Goal: Obtain resource: Obtain resource

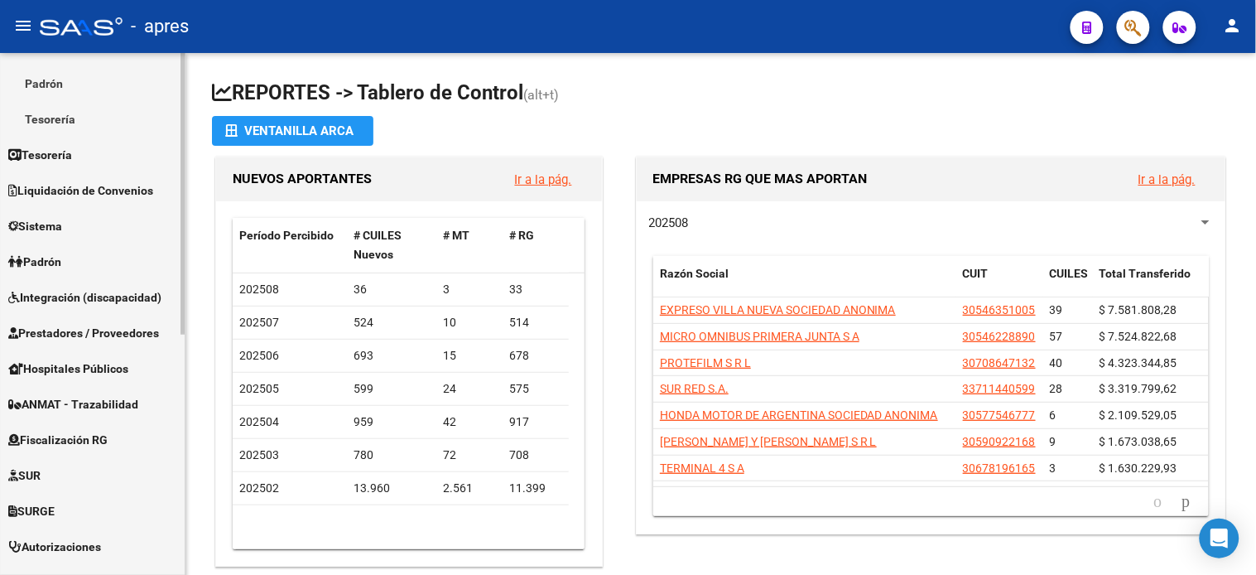
scroll to position [276, 0]
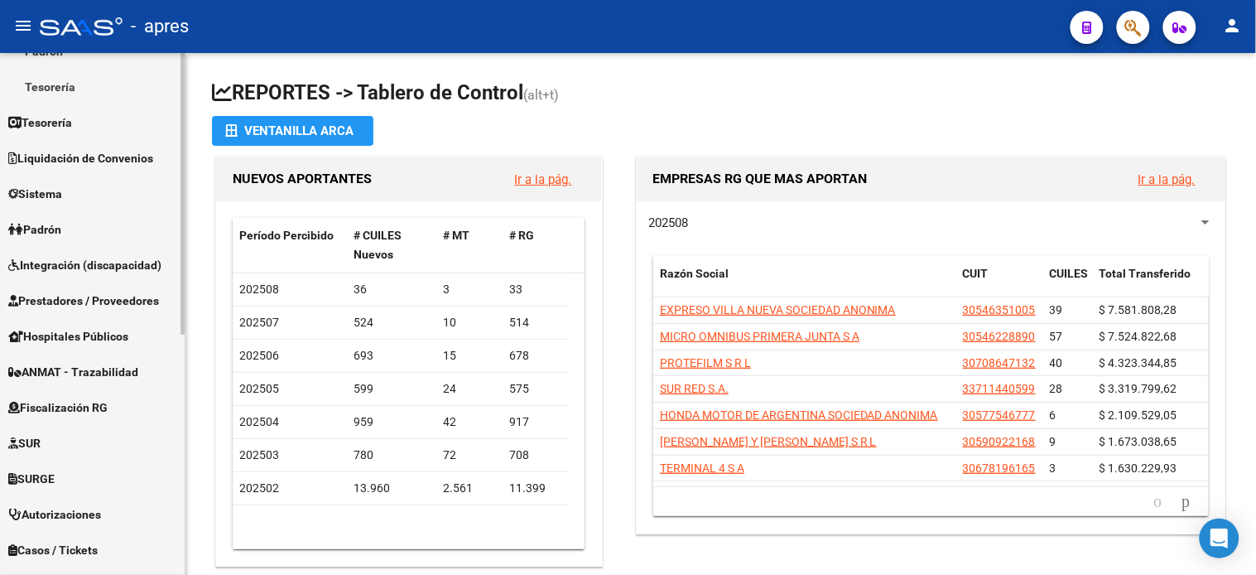
click at [86, 404] on span "Fiscalización RG" at bounding box center [57, 407] width 99 height 18
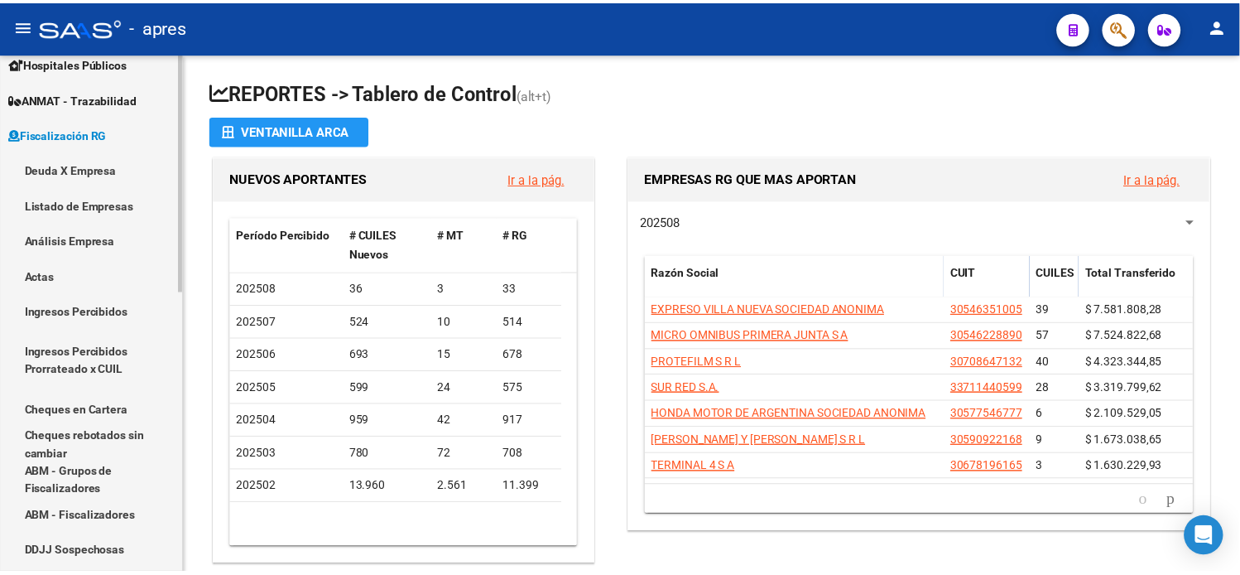
scroll to position [155, 0]
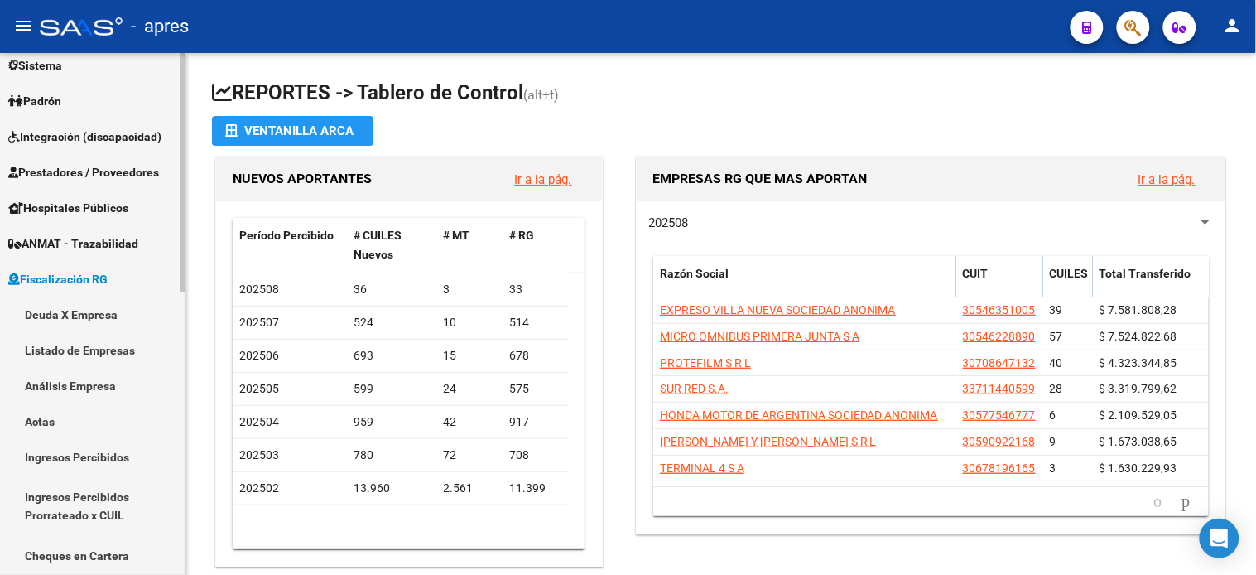
click at [79, 317] on link "Deuda X Empresa" at bounding box center [92, 314] width 185 height 36
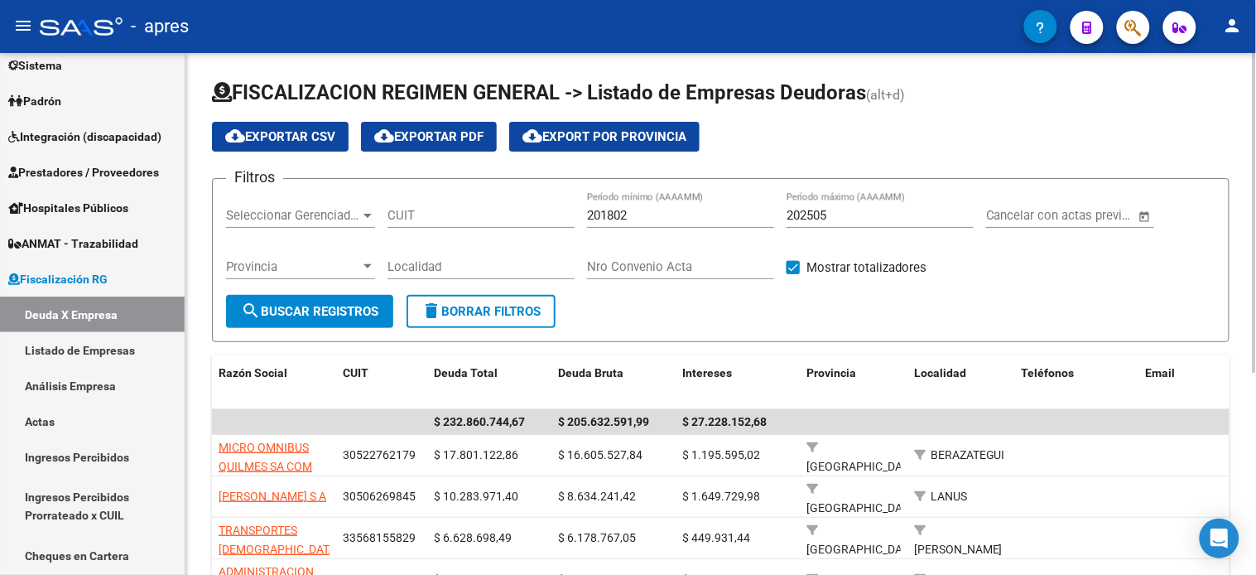
click at [447, 220] on div "CUIT" at bounding box center [481, 210] width 187 height 36
paste input "33-70785262-9"
type input "33-70785262-9"
click at [855, 204] on div "202505 Período máximo (AAAAMM)" at bounding box center [880, 210] width 187 height 36
click at [856, 233] on div "202505 Período máximo (AAAAMM)" at bounding box center [880, 217] width 187 height 51
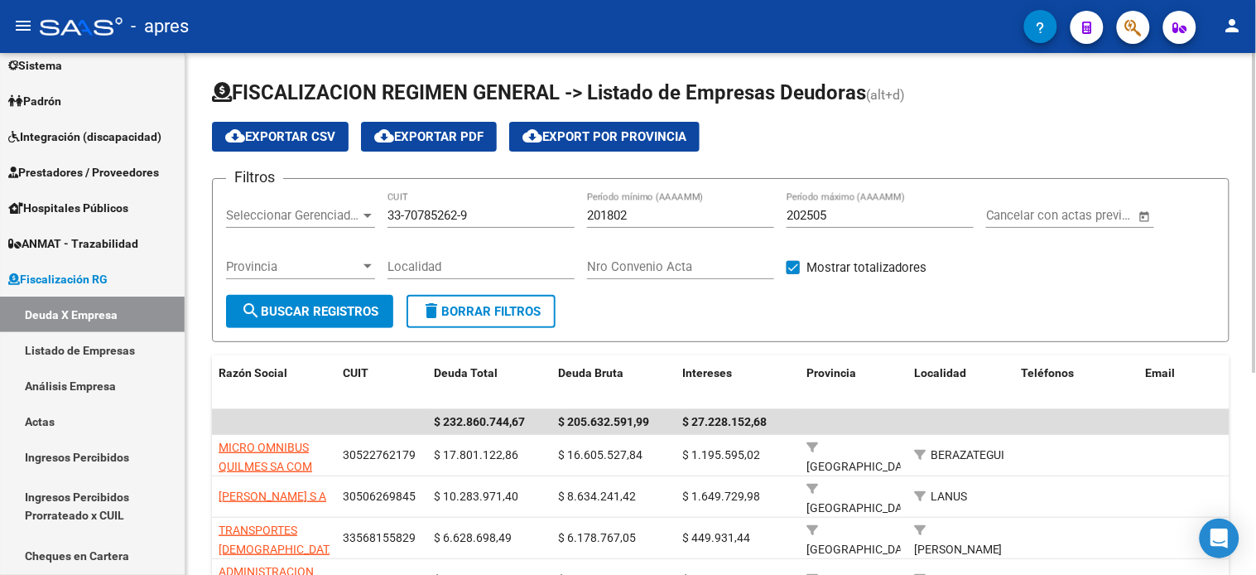
click at [849, 220] on input "202505" at bounding box center [880, 215] width 187 height 15
type input "202506"
click at [359, 319] on button "search Buscar Registros" at bounding box center [309, 311] width 167 height 33
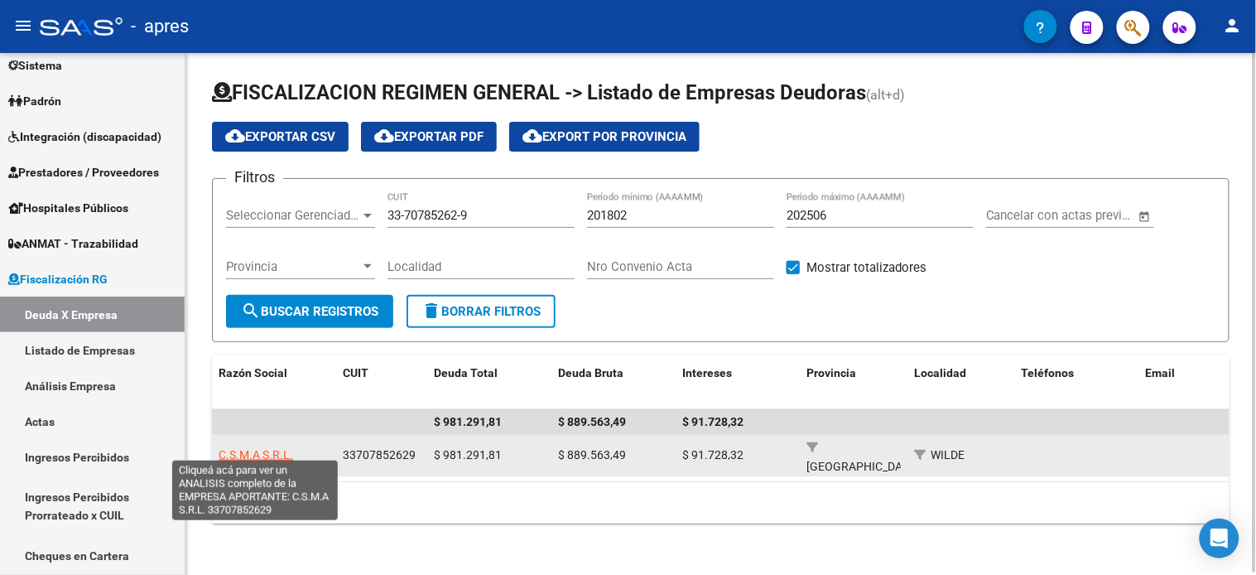
click at [253, 448] on span "C.S.M.A S.R.L." at bounding box center [256, 454] width 75 height 13
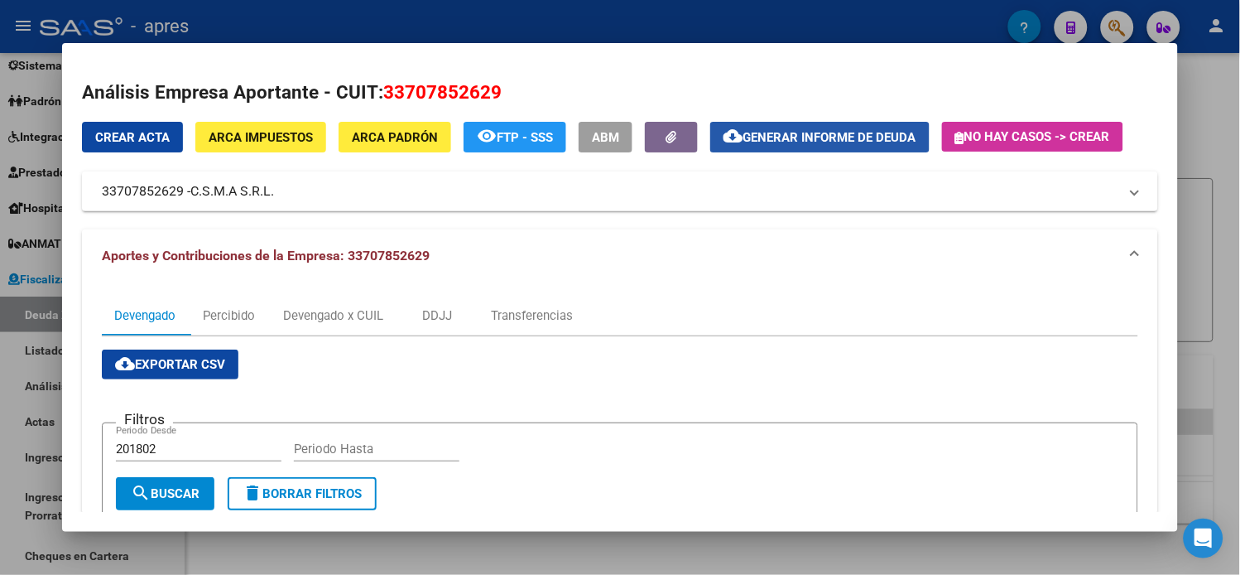
click at [793, 137] on span "Generar informe de deuda" at bounding box center [830, 137] width 173 height 15
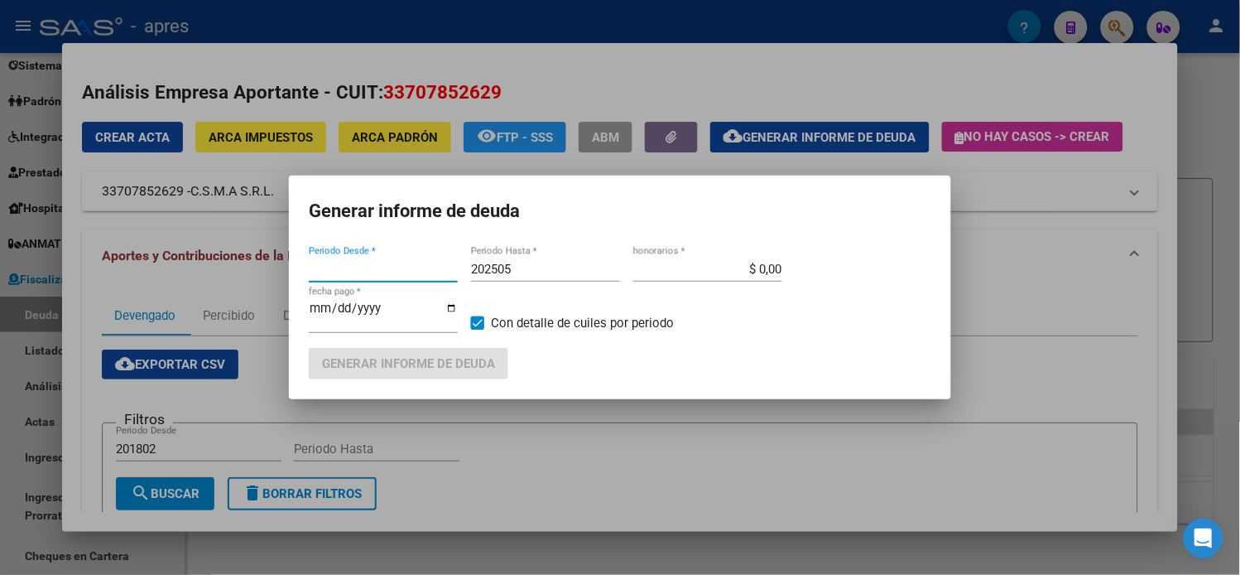
type input "201802"
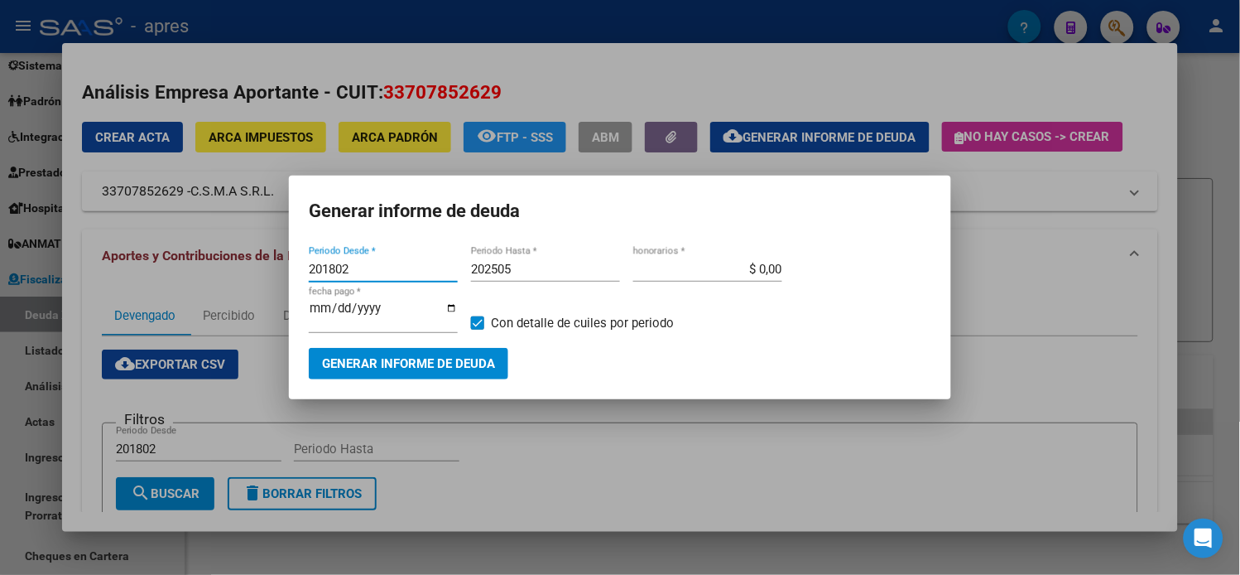
click at [552, 277] on input "202505" at bounding box center [545, 269] width 149 height 15
type input "202506"
click at [456, 340] on div "2025-08-12 fecha pago *" at bounding box center [383, 322] width 149 height 51
click at [457, 348] on button "Generar informe de deuda" at bounding box center [409, 363] width 200 height 31
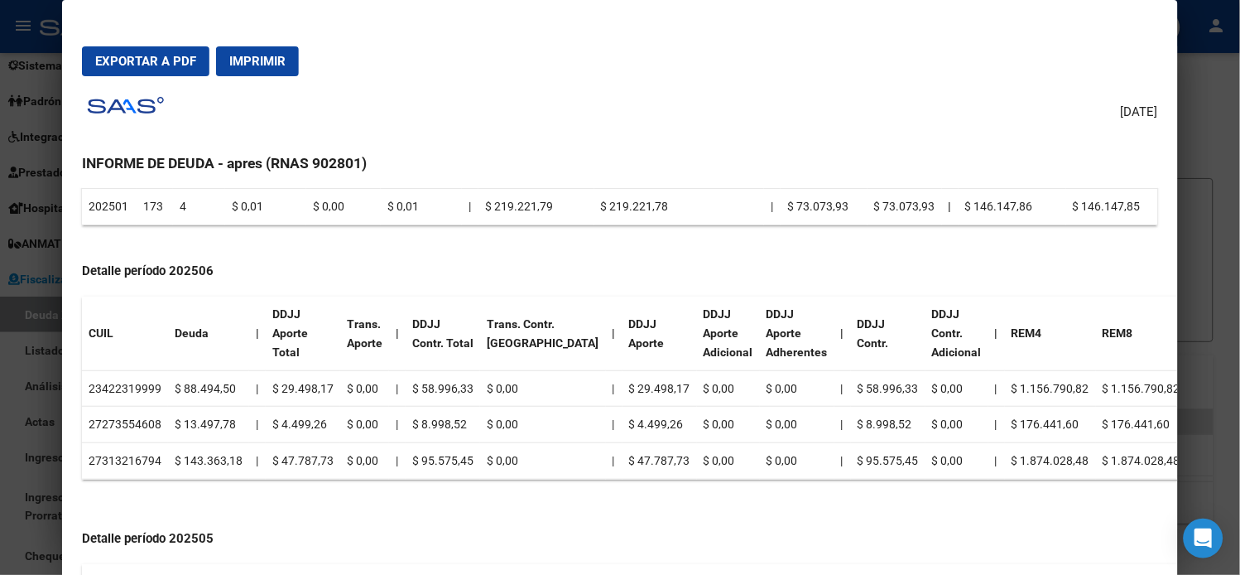
scroll to position [460, 0]
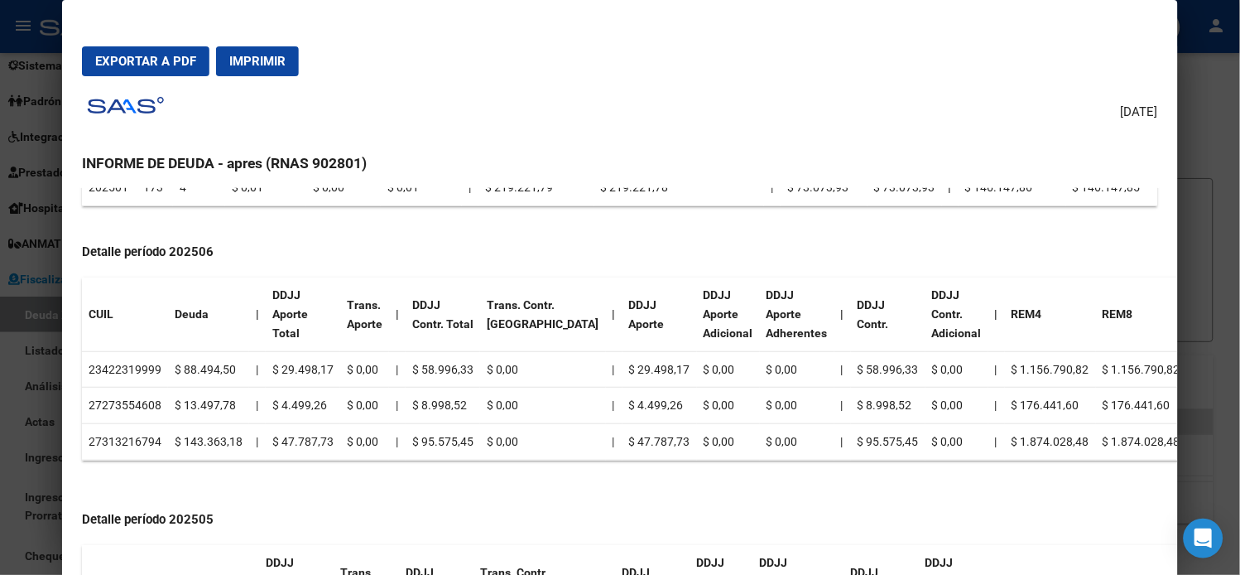
drag, startPoint x: 92, startPoint y: 365, endPoint x: 118, endPoint y: 365, distance: 25.7
click at [118, 365] on td "23422319999" at bounding box center [125, 369] width 86 height 36
click at [118, 366] on td "23422319999" at bounding box center [125, 369] width 86 height 36
drag, startPoint x: 96, startPoint y: 365, endPoint x: 143, endPoint y: 368, distance: 47.3
click at [143, 368] on td "23422319999" at bounding box center [125, 369] width 86 height 36
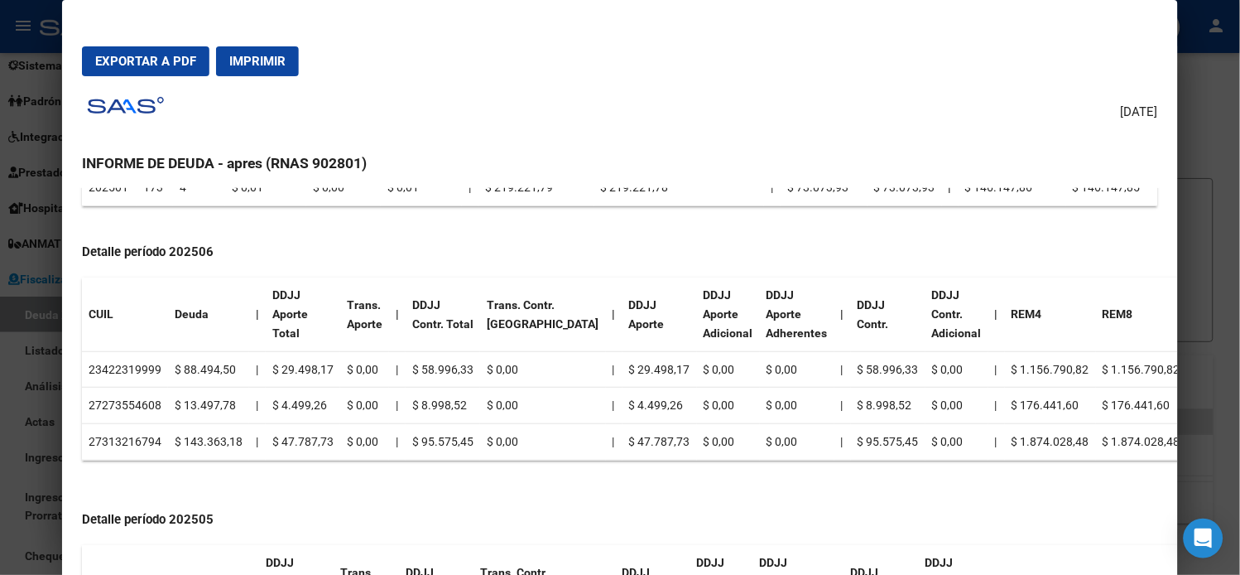
copy td "42231999"
drag, startPoint x: 93, startPoint y: 407, endPoint x: 144, endPoint y: 407, distance: 51.3
click at [144, 407] on td "27273554608" at bounding box center [125, 406] width 86 height 36
copy td "27355460"
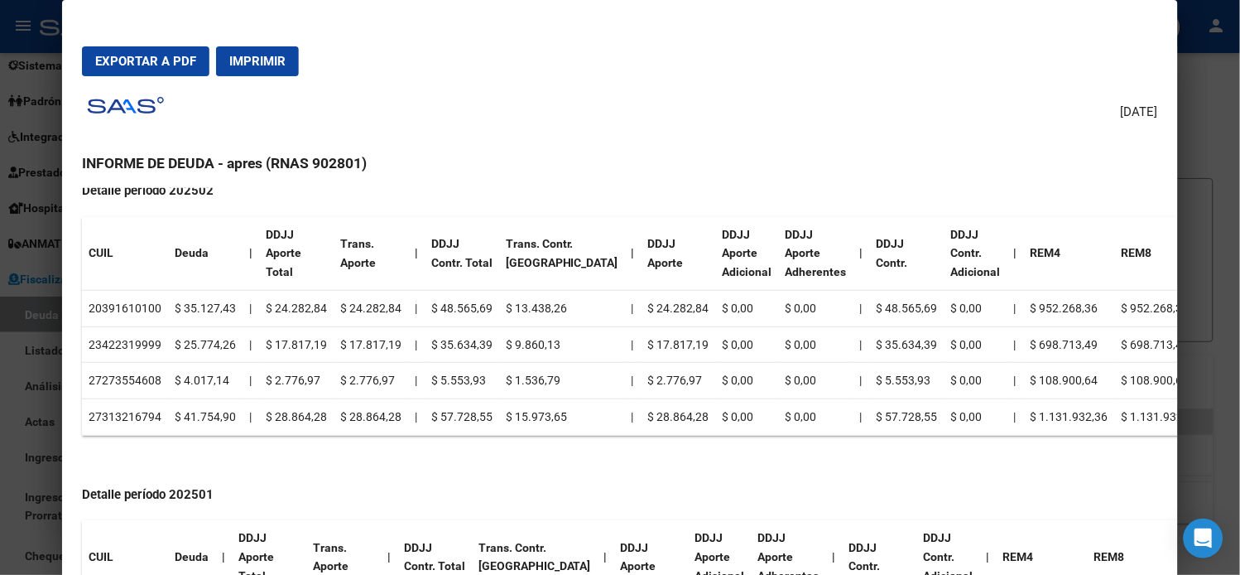
scroll to position [1612, 0]
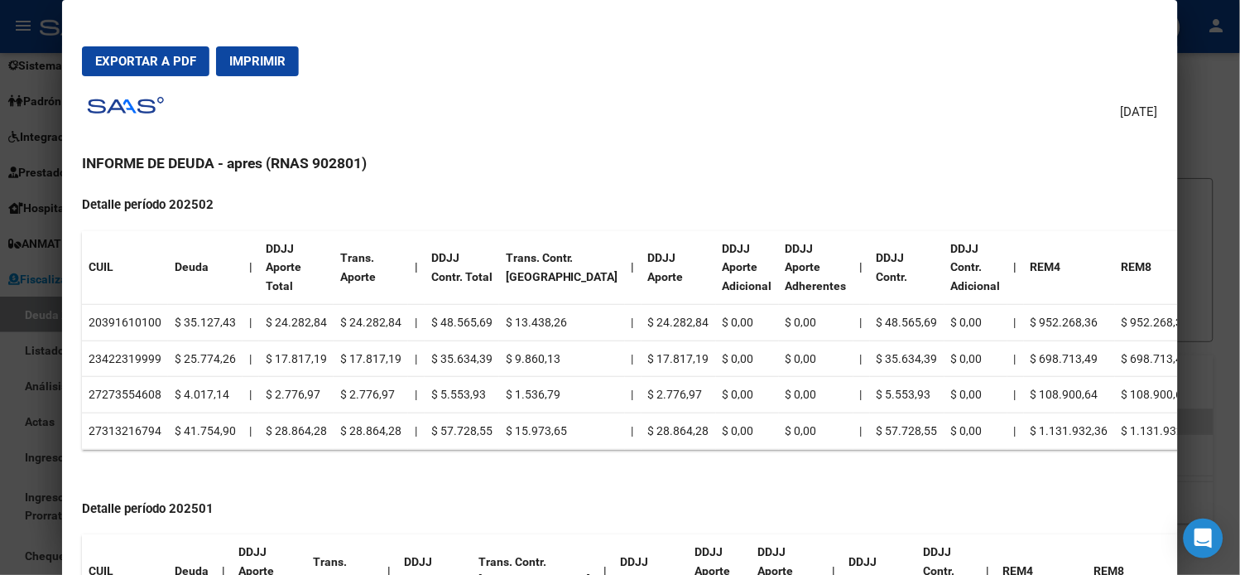
click at [118, 396] on td "27273554608" at bounding box center [125, 395] width 86 height 36
copy td "27273554608"
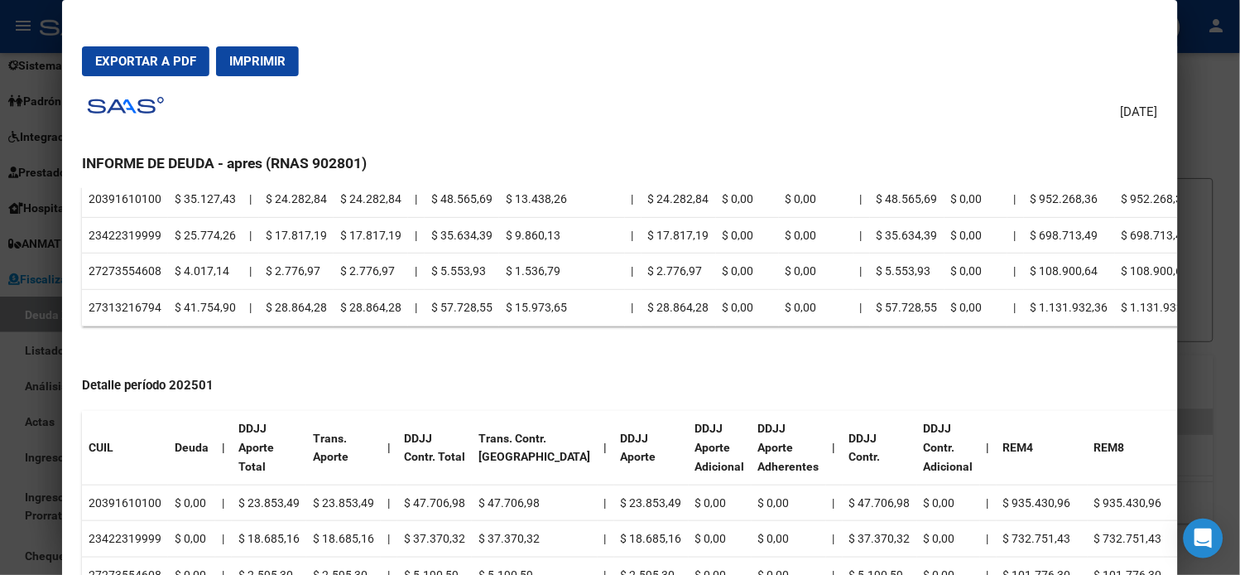
scroll to position [1704, 0]
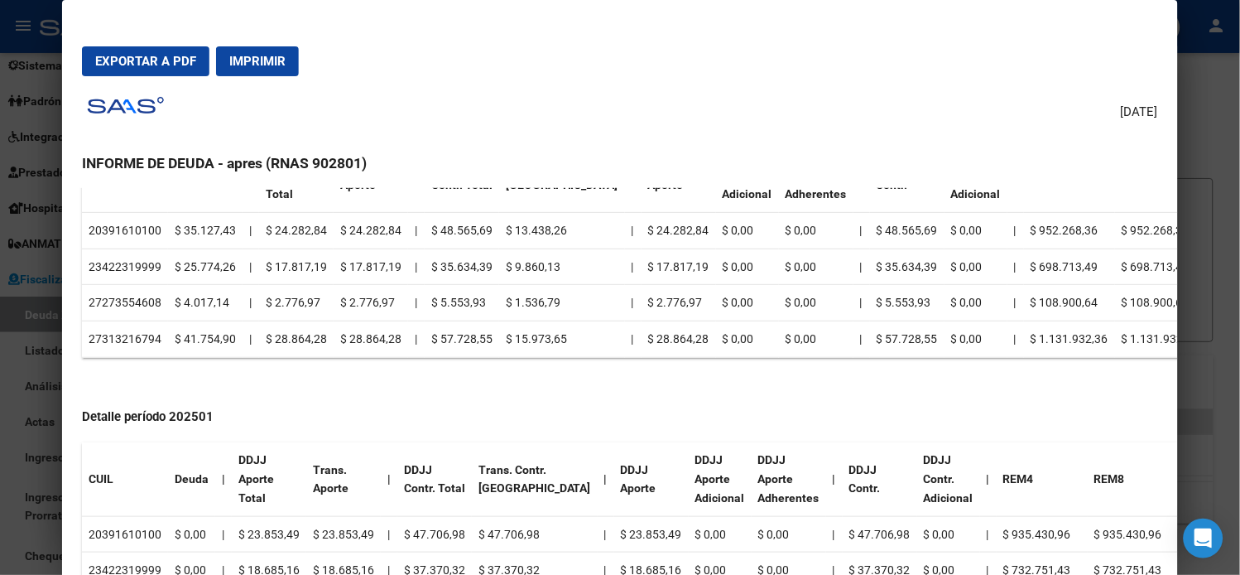
click at [310, 305] on td "$ 2.776,97" at bounding box center [296, 303] width 75 height 36
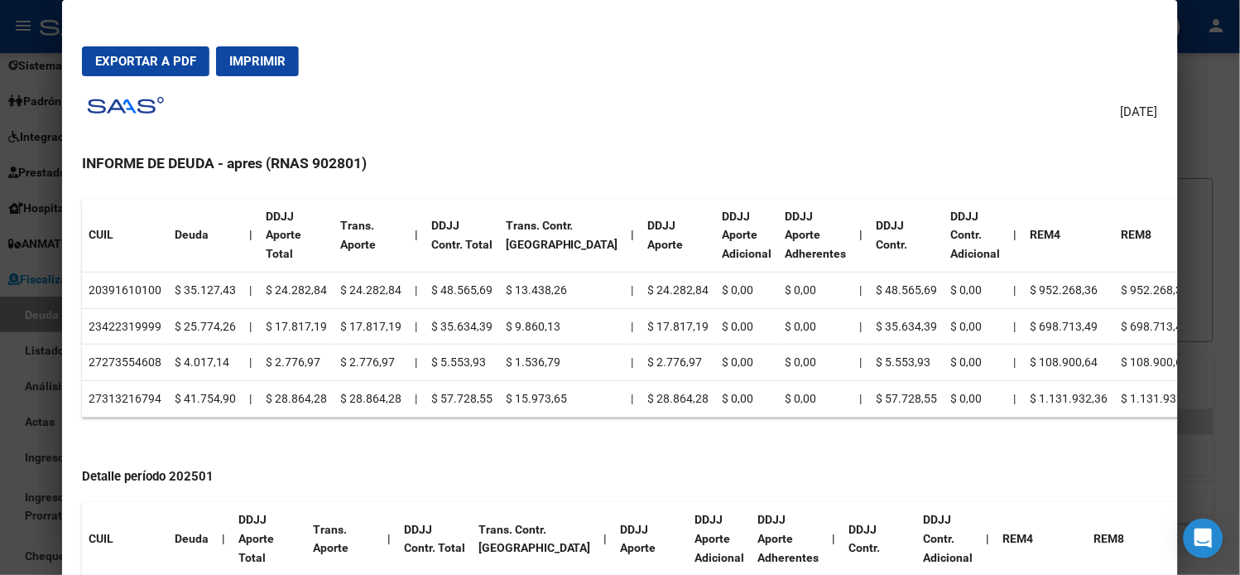
scroll to position [1612, 0]
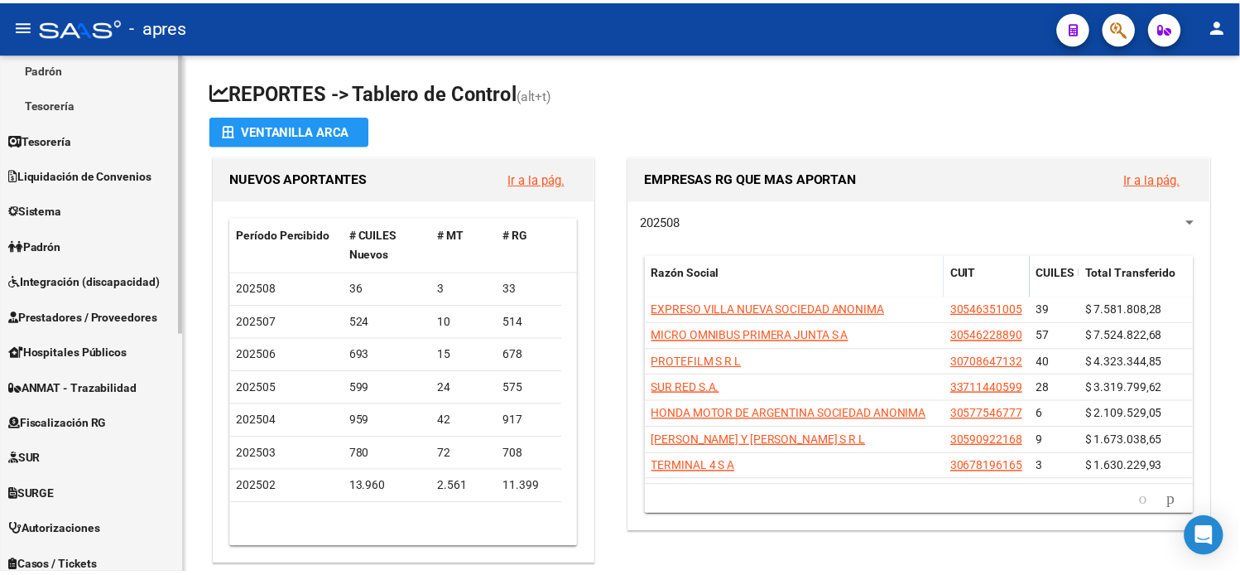
scroll to position [276, 0]
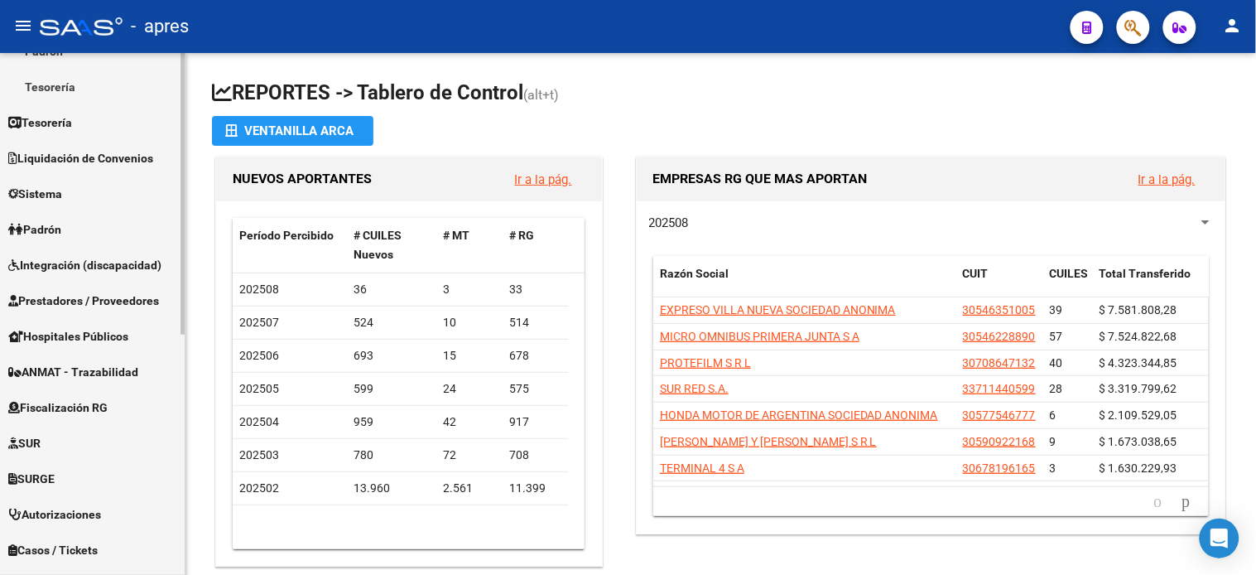
drag, startPoint x: 84, startPoint y: 407, endPoint x: 131, endPoint y: 408, distance: 46.4
click at [84, 407] on span "Fiscalización RG" at bounding box center [57, 407] width 99 height 18
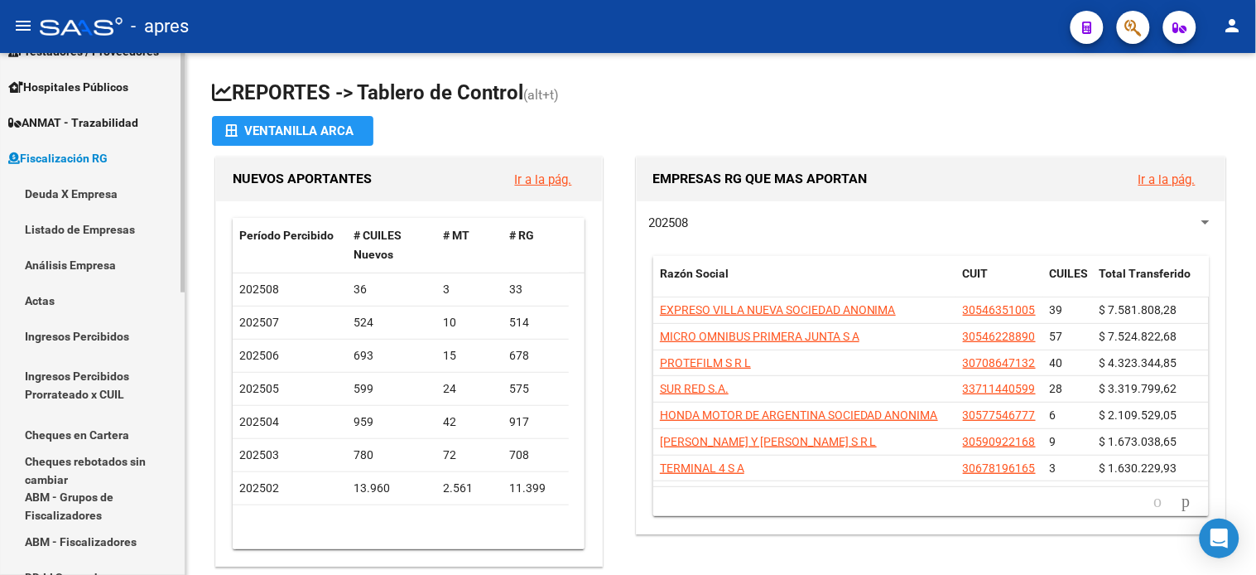
click at [58, 176] on link "Deuda X Empresa" at bounding box center [92, 194] width 185 height 36
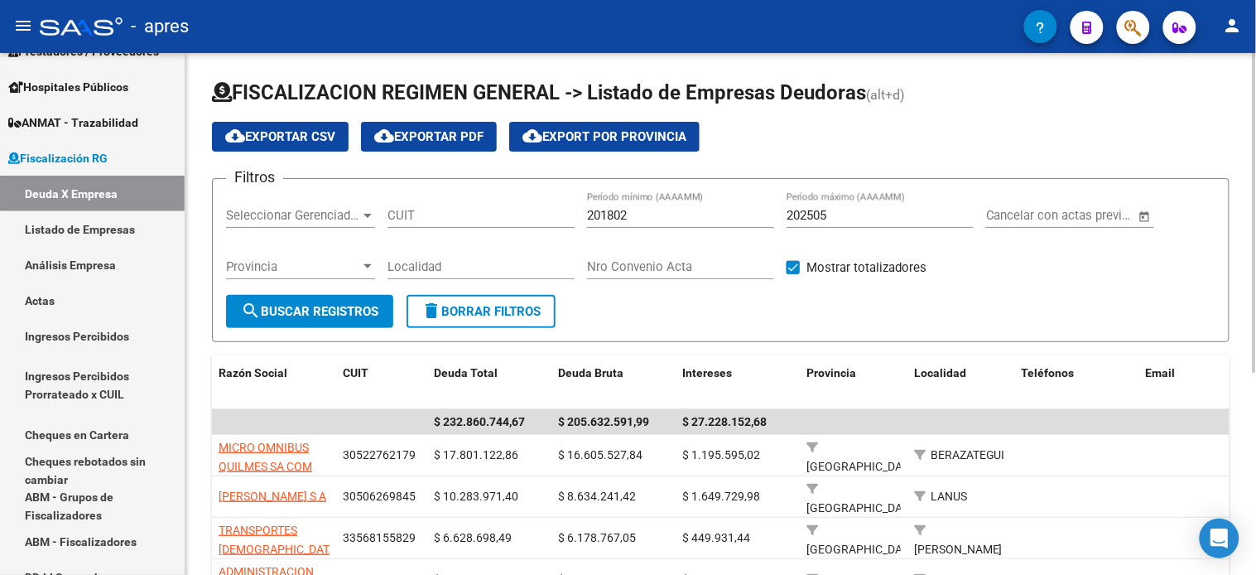
click at [414, 217] on input "CUIT" at bounding box center [481, 215] width 187 height 15
paste input "30-50084630-1"
type input "30-50084630-1"
click at [838, 212] on input "202505" at bounding box center [880, 215] width 187 height 15
type input "202506"
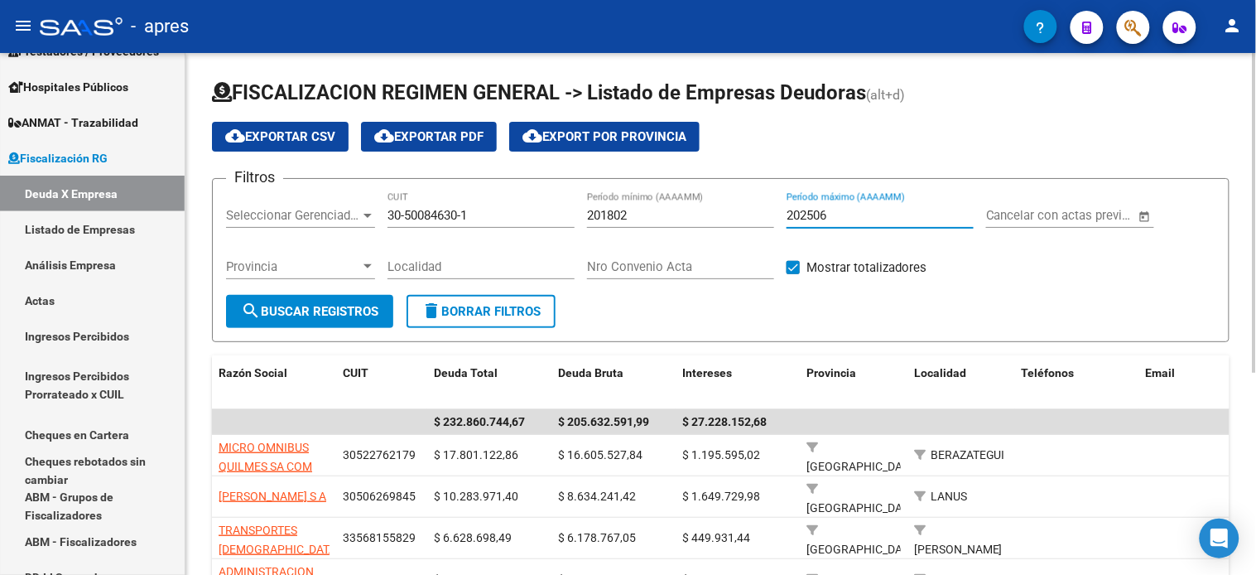
click at [333, 307] on span "search Buscar Registros" at bounding box center [309, 311] width 137 height 15
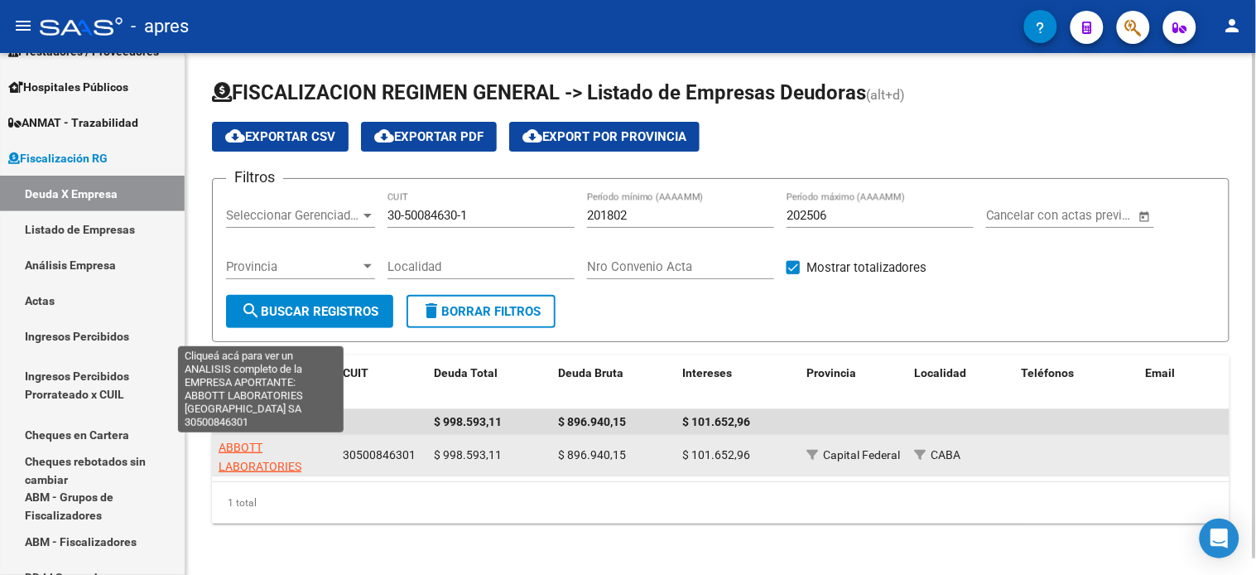
click at [255, 447] on span "ABBOTT LABORATORIES [GEOGRAPHIC_DATA] SA" at bounding box center [275, 476] width 112 height 70
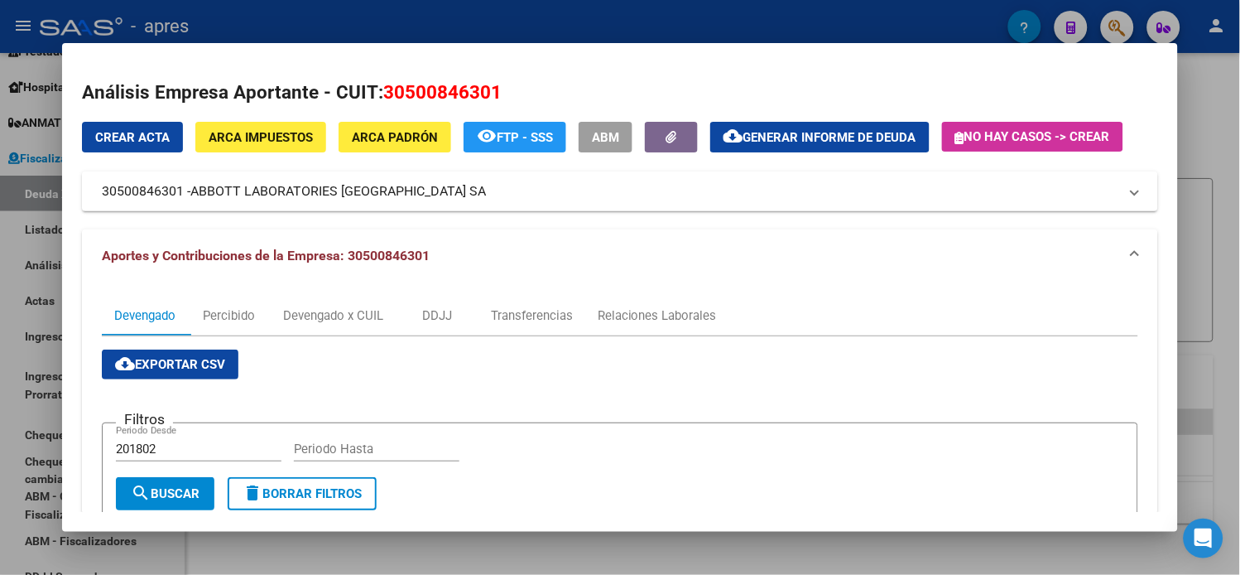
click at [760, 139] on span "Generar informe de deuda" at bounding box center [830, 137] width 173 height 15
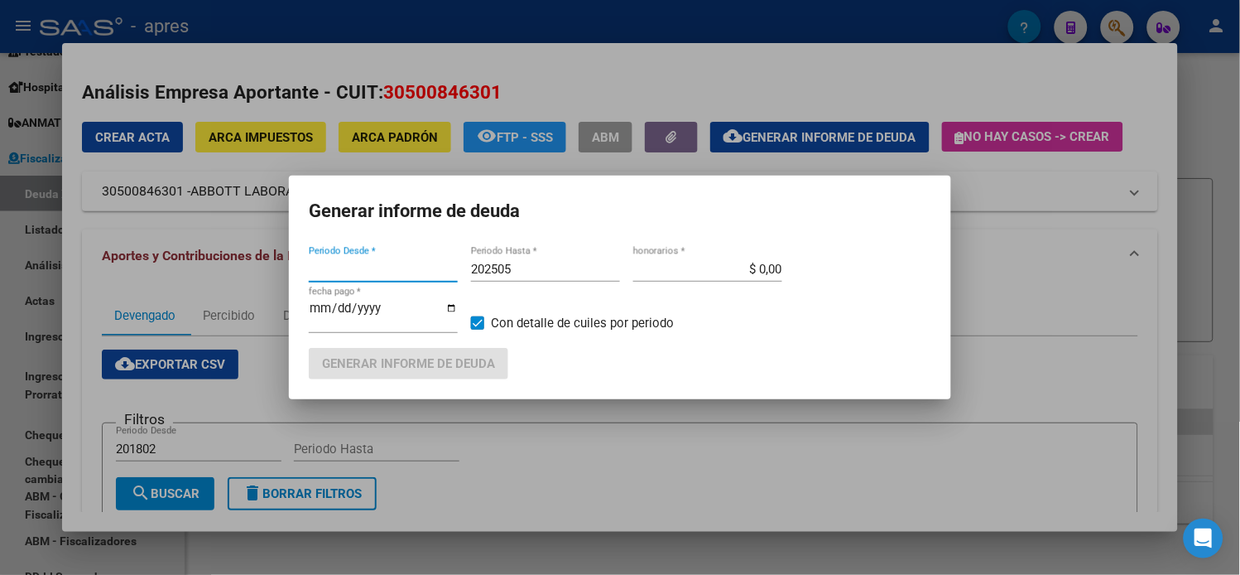
type input "201802"
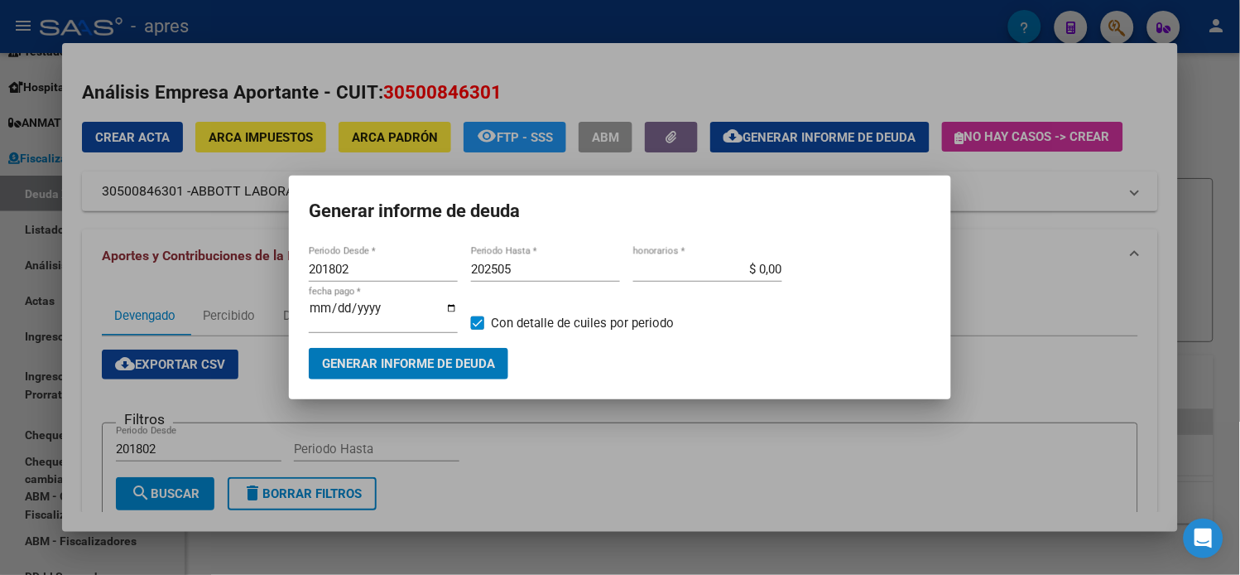
click at [525, 277] on input "202505" at bounding box center [545, 269] width 149 height 15
type input "202506"
click at [501, 361] on button "Generar informe de deuda" at bounding box center [409, 363] width 200 height 31
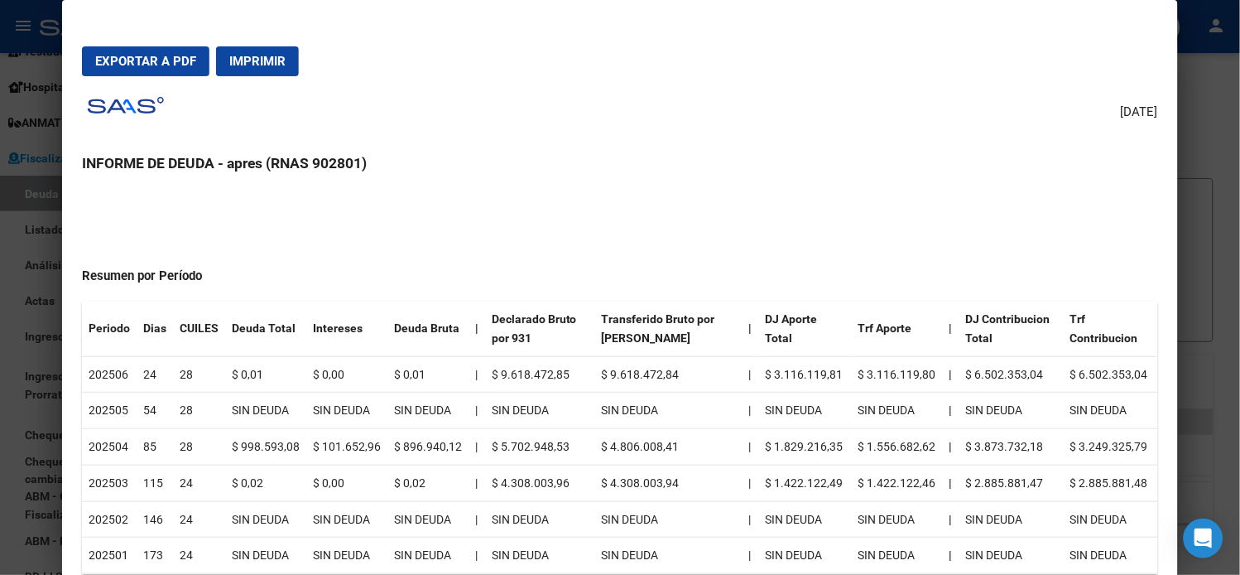
scroll to position [184, 0]
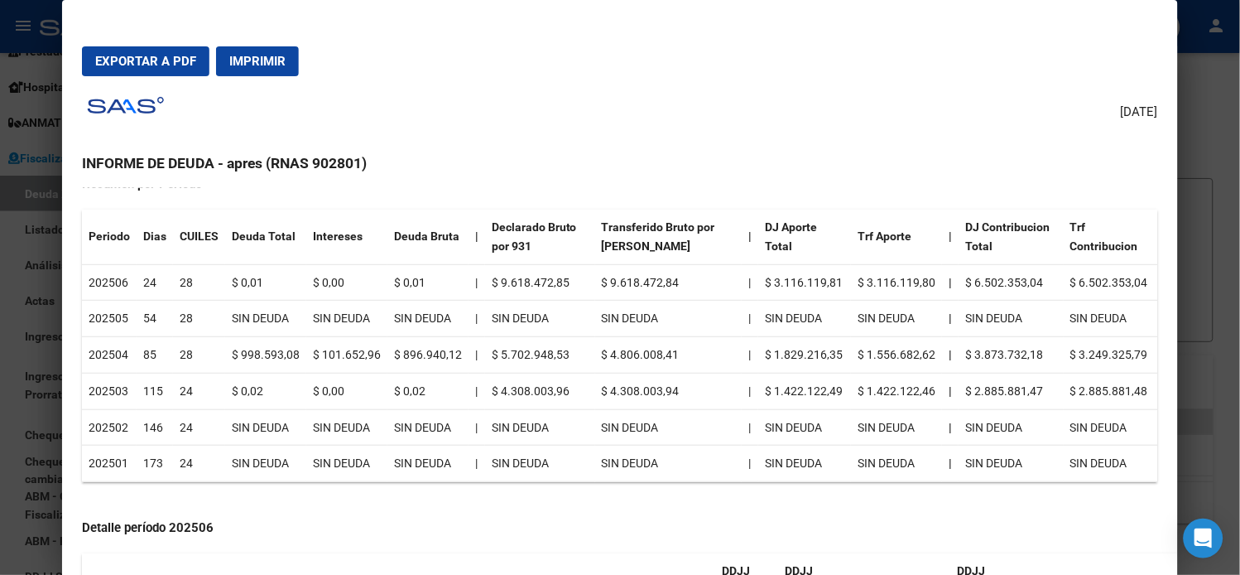
click at [40, 227] on div at bounding box center [620, 287] width 1240 height 575
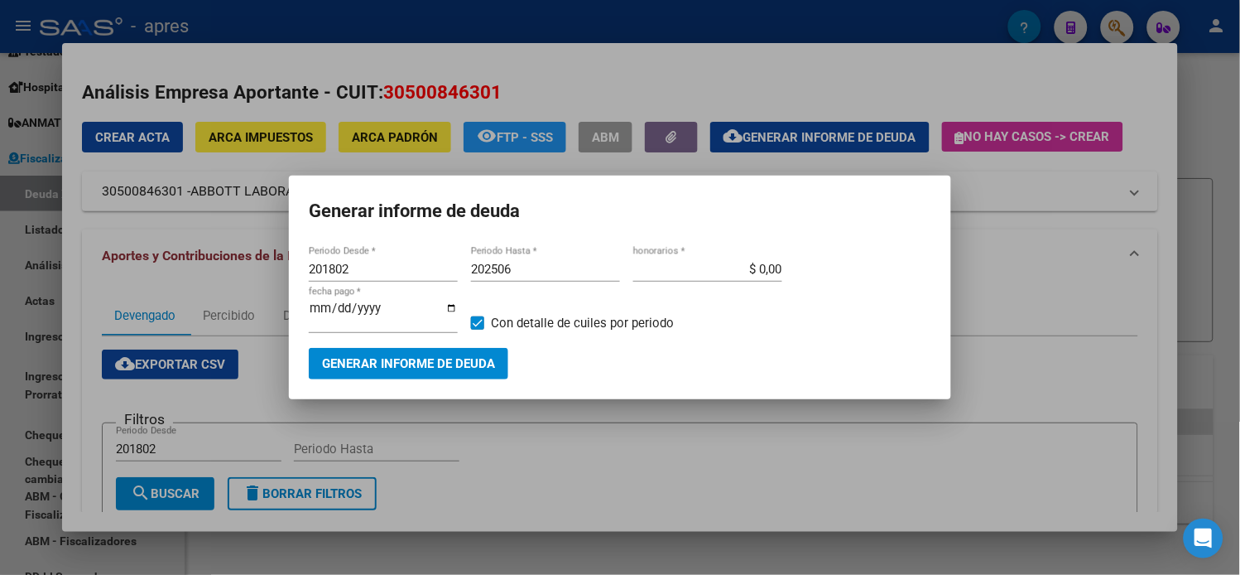
drag, startPoint x: 1047, startPoint y: 271, endPoint x: 1062, endPoint y: 268, distance: 14.3
click at [1048, 271] on div at bounding box center [620, 287] width 1240 height 575
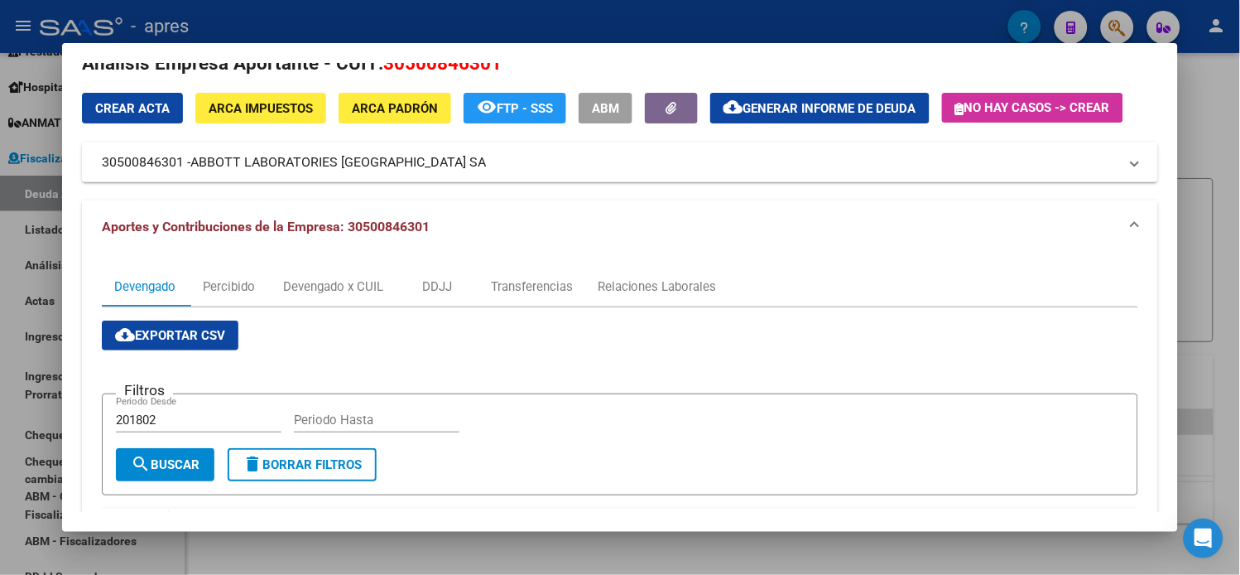
scroll to position [0, 0]
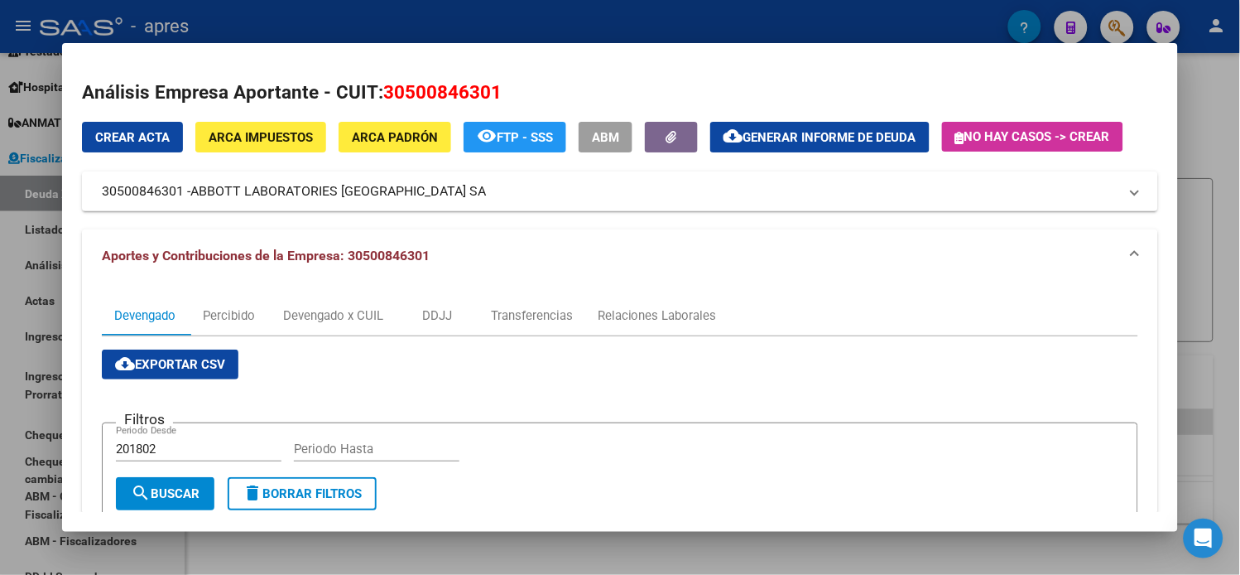
click at [750, 134] on span "Generar informe de deuda" at bounding box center [830, 137] width 173 height 15
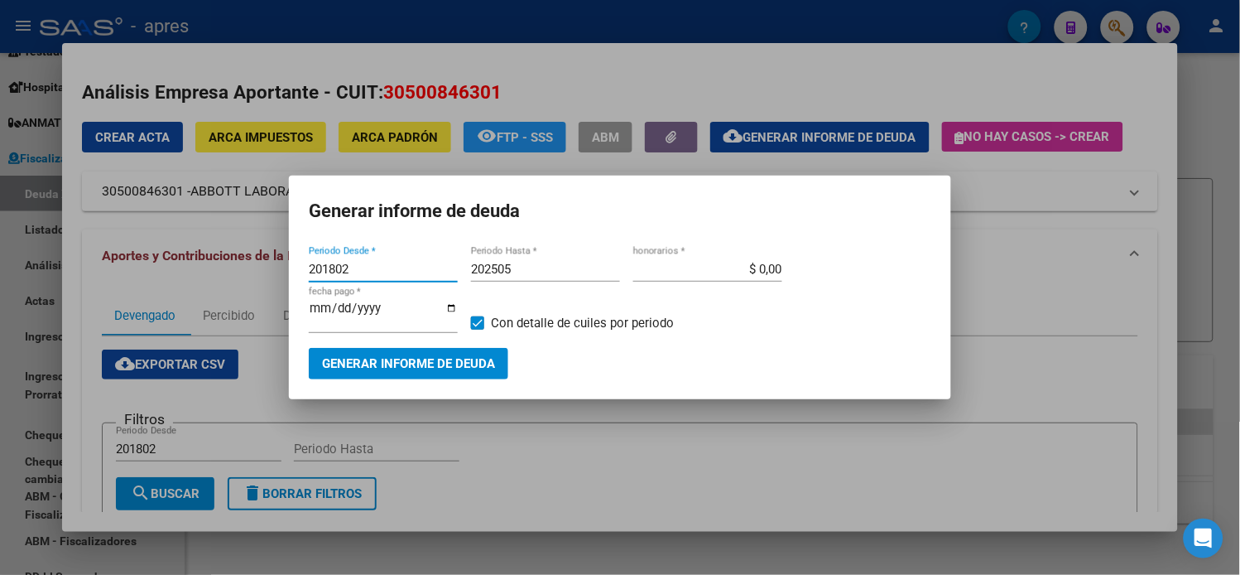
click at [403, 270] on input "201802" at bounding box center [383, 269] width 149 height 15
type input "202504"
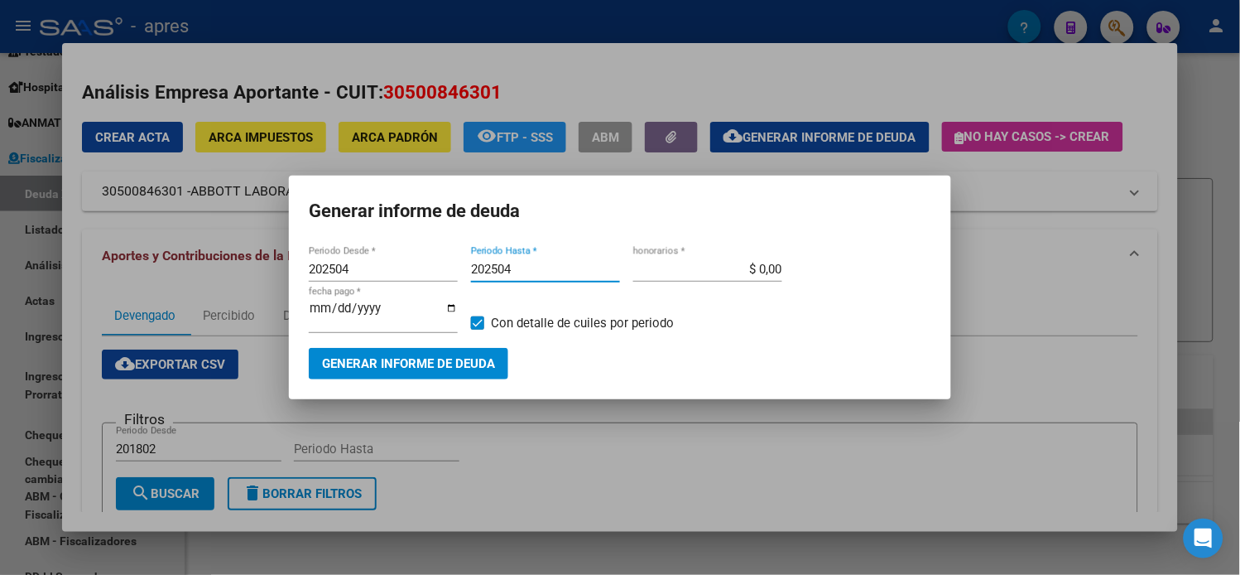
click at [410, 348] on button "Generar informe de deuda" at bounding box center [409, 363] width 200 height 31
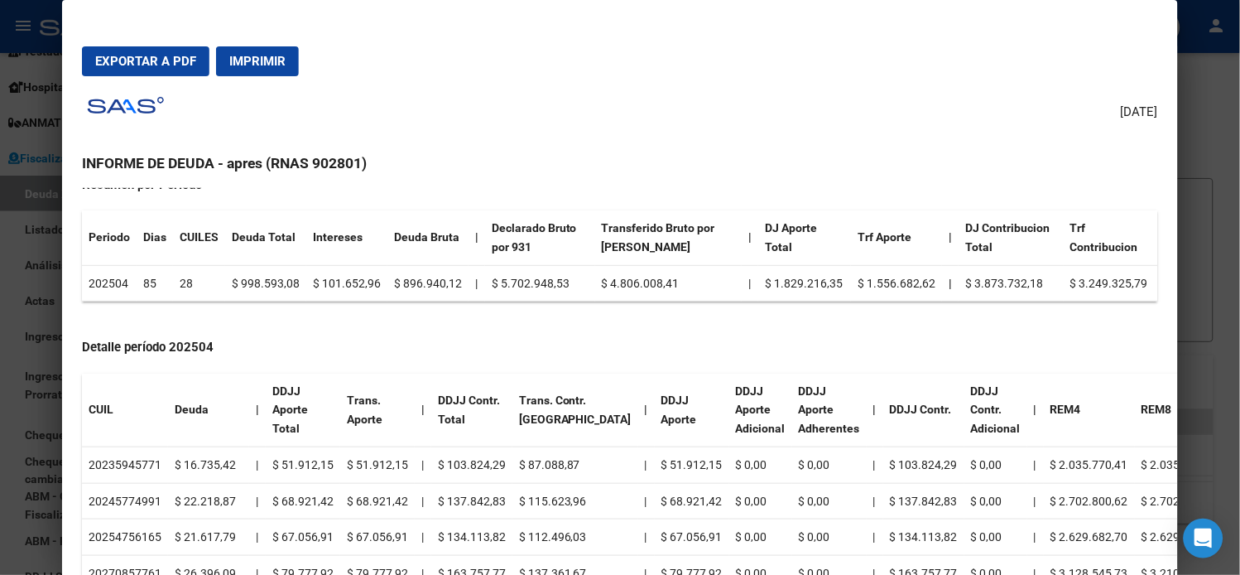
scroll to position [184, 0]
drag, startPoint x: 144, startPoint y: 457, endPoint x: 113, endPoint y: 472, distance: 34.1
click at [95, 462] on td "20235945771" at bounding box center [125, 463] width 86 height 36
copy td "23594577"
click at [219, 458] on td "$ 16.735,42" at bounding box center [208, 463] width 81 height 36
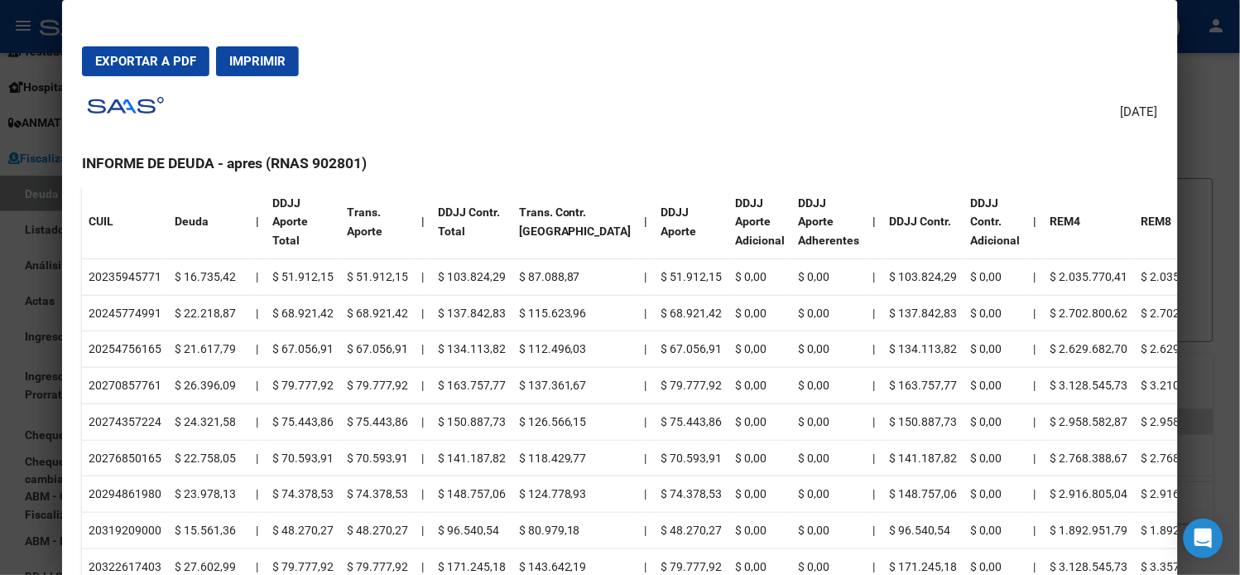
scroll to position [339, 0]
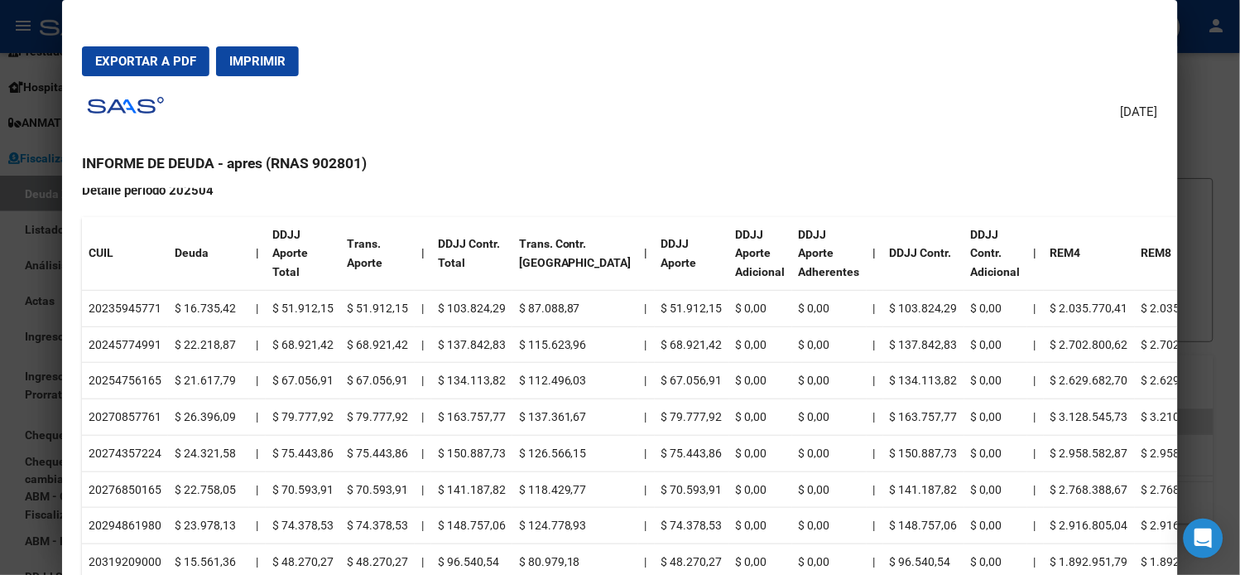
drag, startPoint x: 184, startPoint y: 305, endPoint x: 203, endPoint y: 421, distance: 117.5
click at [203, 421] on td "$ 26.396,09" at bounding box center [208, 417] width 81 height 36
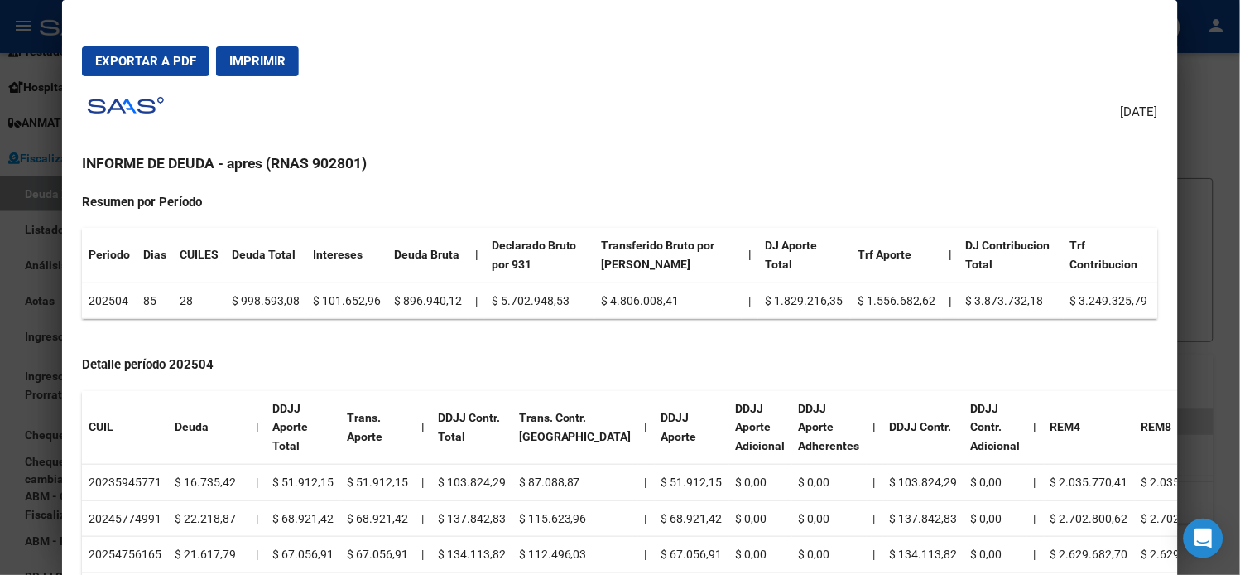
scroll to position [184, 0]
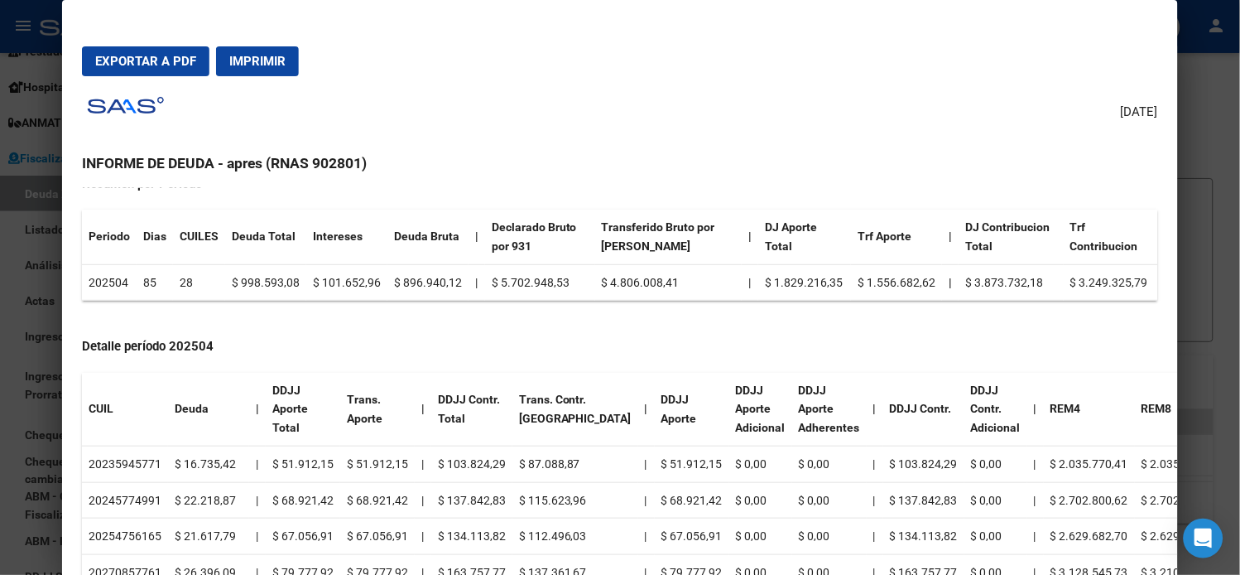
click at [180, 460] on td "$ 16.735,42" at bounding box center [208, 463] width 81 height 36
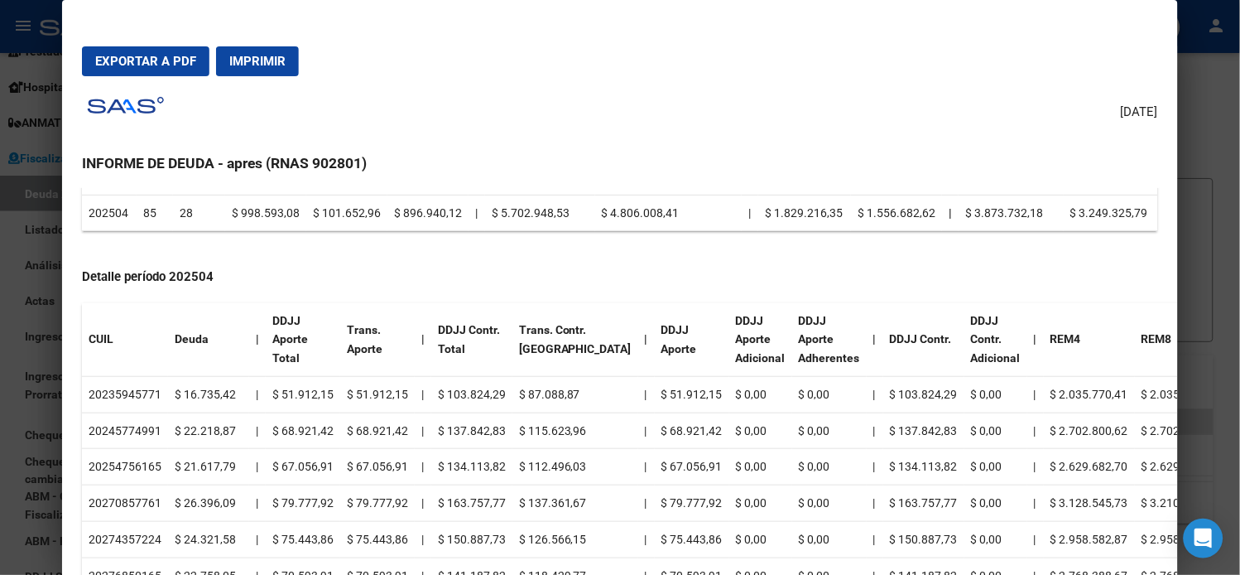
scroll to position [247, 0]
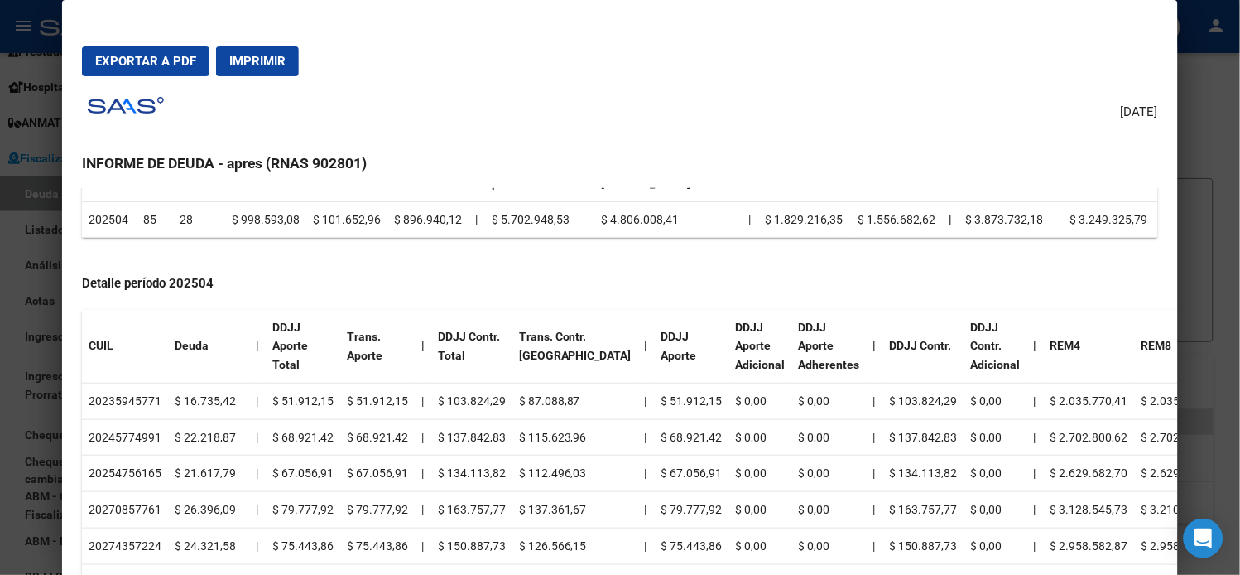
click at [128, 394] on td "20235945771" at bounding box center [125, 401] width 86 height 36
copy td "20235945771"
drag, startPoint x: 99, startPoint y: 435, endPoint x: 116, endPoint y: 435, distance: 16.6
click at [116, 435] on td "20245774991" at bounding box center [125, 437] width 86 height 36
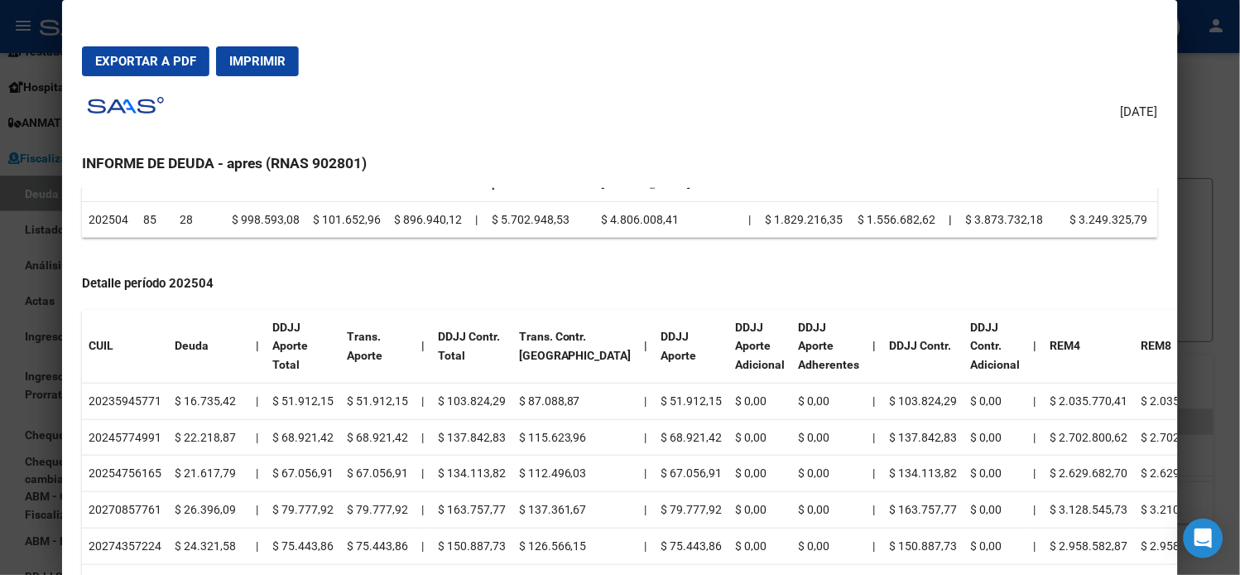
drag, startPoint x: 95, startPoint y: 436, endPoint x: 144, endPoint y: 433, distance: 49.0
click at [144, 433] on td "20245774991" at bounding box center [125, 437] width 86 height 36
copy td "24577499"
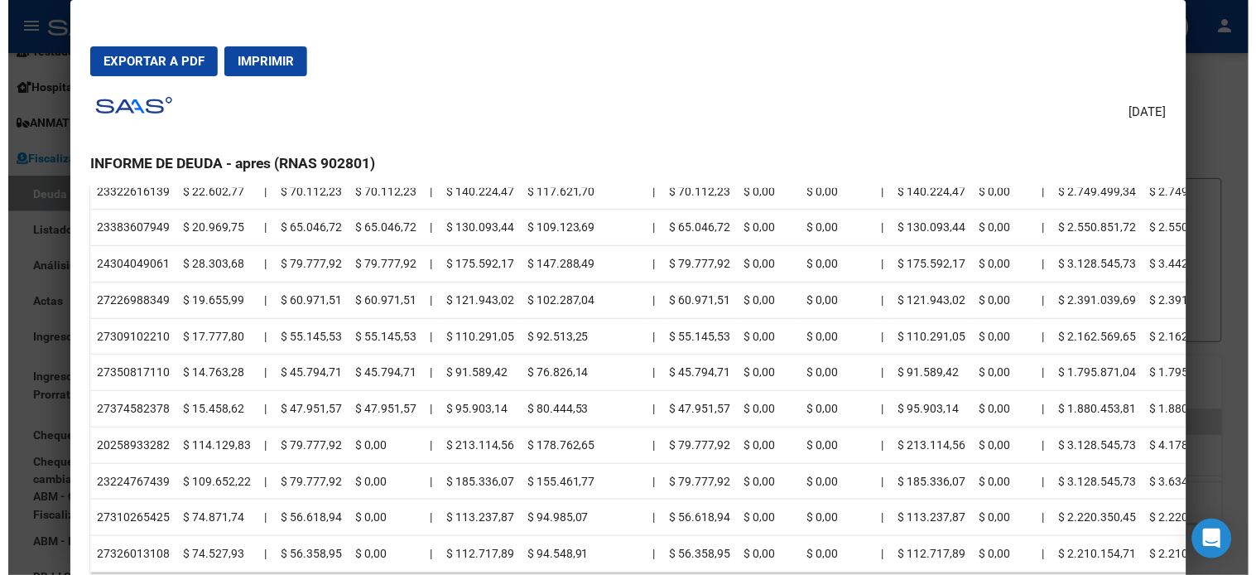
scroll to position [1075, 0]
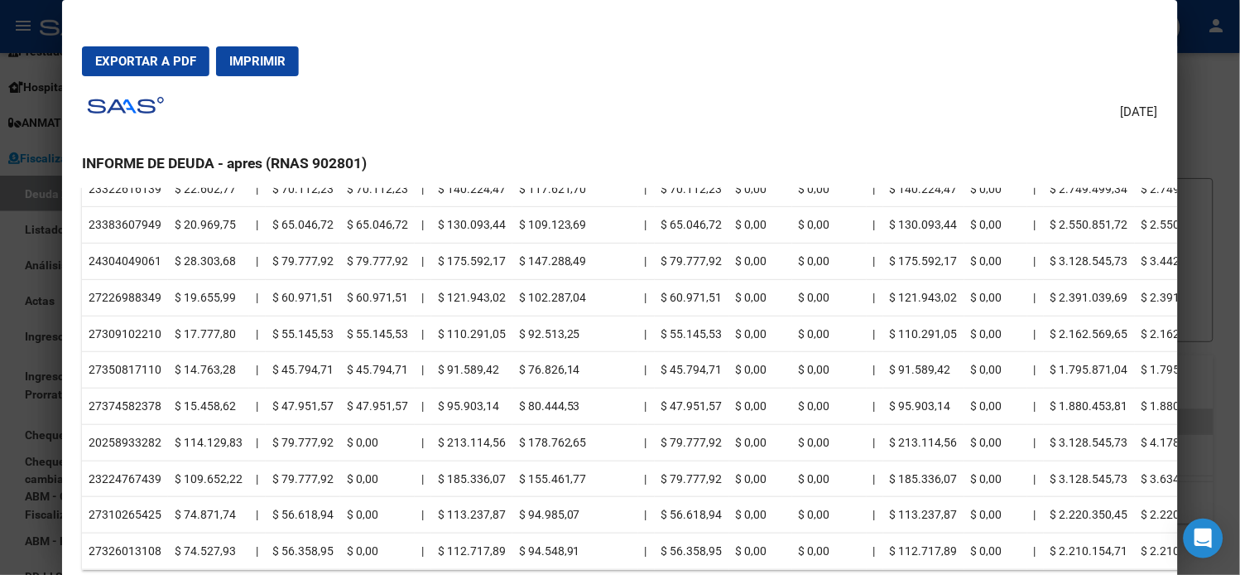
drag, startPoint x: 89, startPoint y: 440, endPoint x: 111, endPoint y: 432, distance: 23.6
click at [111, 432] on td "20258933282" at bounding box center [125, 442] width 86 height 36
click at [96, 435] on td "20258933282" at bounding box center [125, 442] width 86 height 36
drag, startPoint x: 94, startPoint y: 439, endPoint x: 143, endPoint y: 436, distance: 49.7
click at [143, 436] on td "20258933282" at bounding box center [125, 442] width 86 height 36
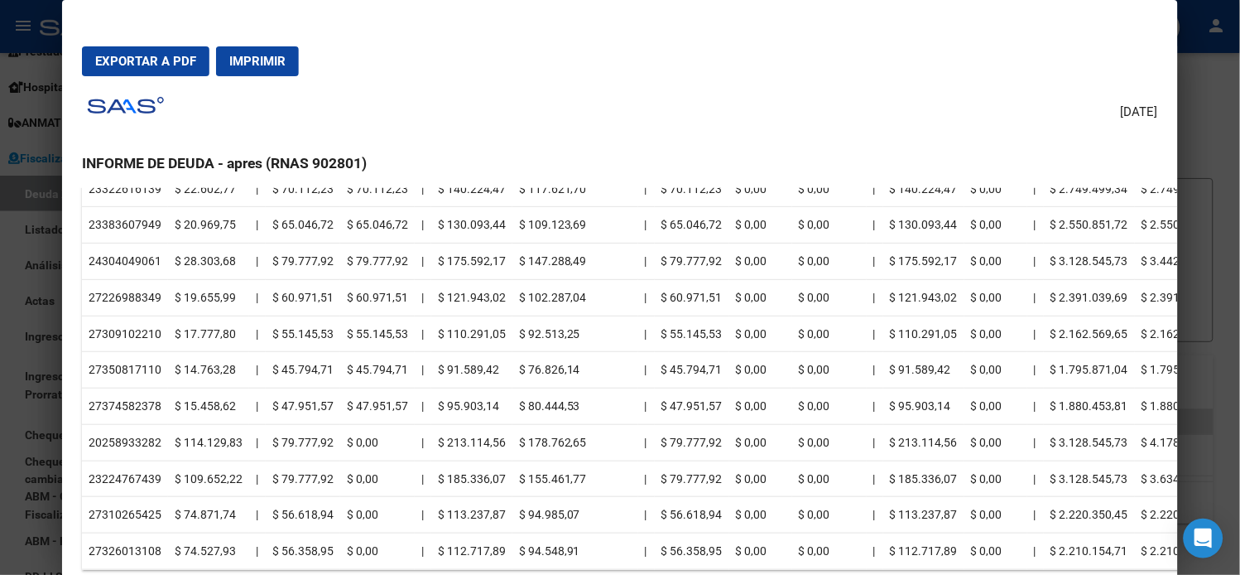
copy td "25893328"
click at [119, 433] on td "20258933282" at bounding box center [125, 442] width 86 height 36
click at [116, 444] on td "20258933282" at bounding box center [125, 442] width 86 height 36
click at [117, 444] on td "20258933282" at bounding box center [125, 442] width 86 height 36
copy td "20258933282"
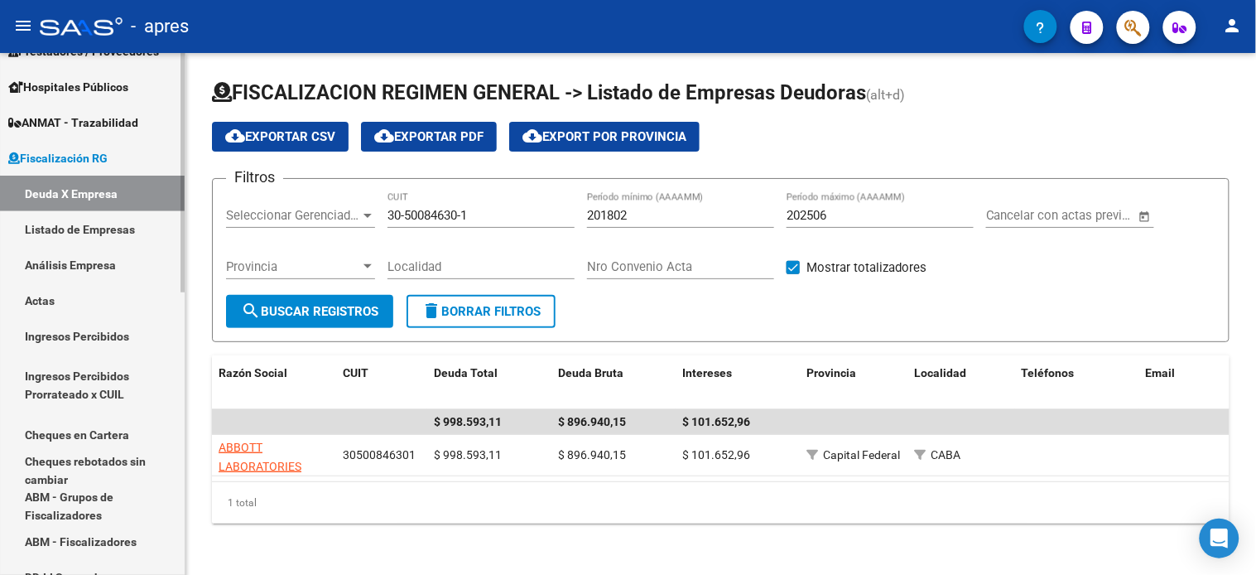
scroll to position [184, 0]
